Goal: Navigation & Orientation: Find specific page/section

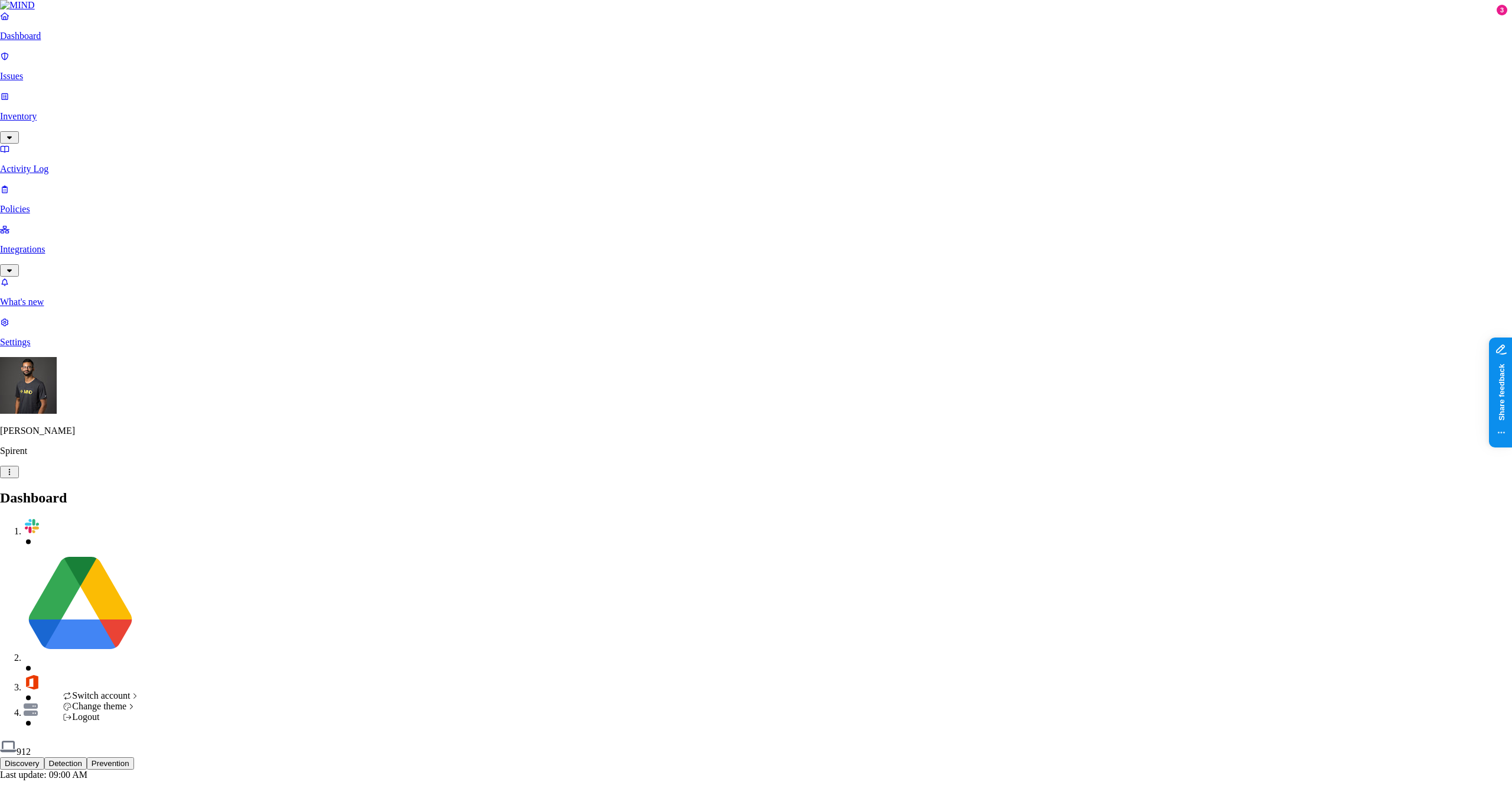
click at [182, 699] on span "ACME" at bounding box center [174, 694] width 27 height 10
